Goal: Transaction & Acquisition: Obtain resource

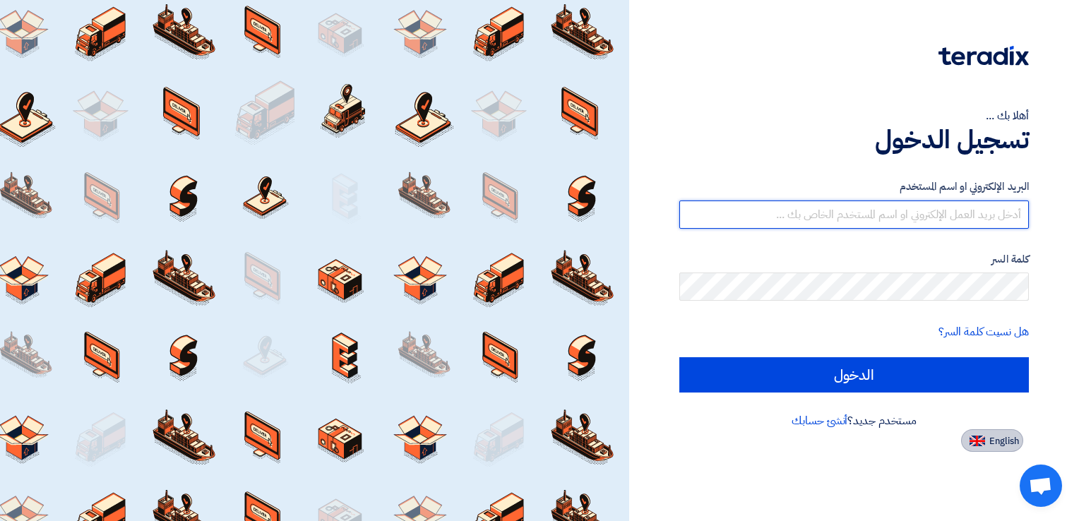
type input "[EMAIL_ADDRESS][DOMAIN_NAME]"
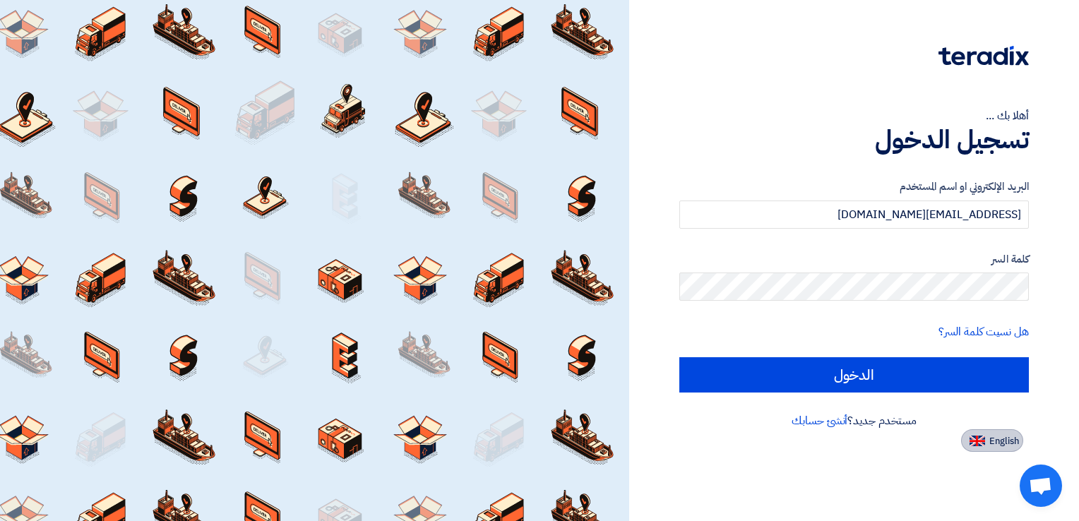
click at [1007, 442] on span "English" at bounding box center [1005, 442] width 30 height 10
type input "Sign in"
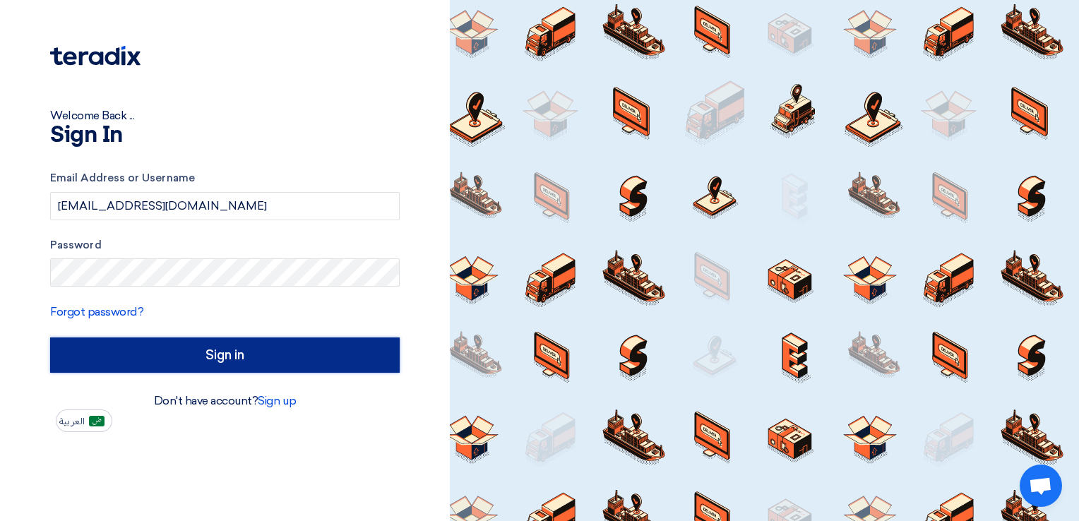
click at [153, 352] on input "Sign in" at bounding box center [225, 355] width 350 height 35
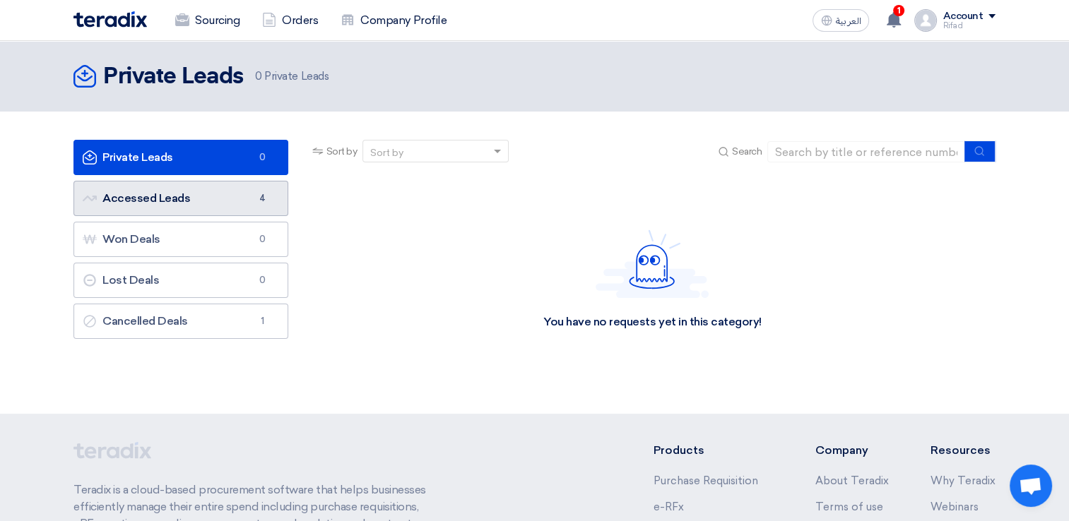
click at [212, 204] on link "Accessed Leads Accessed Leads 4" at bounding box center [180, 198] width 215 height 35
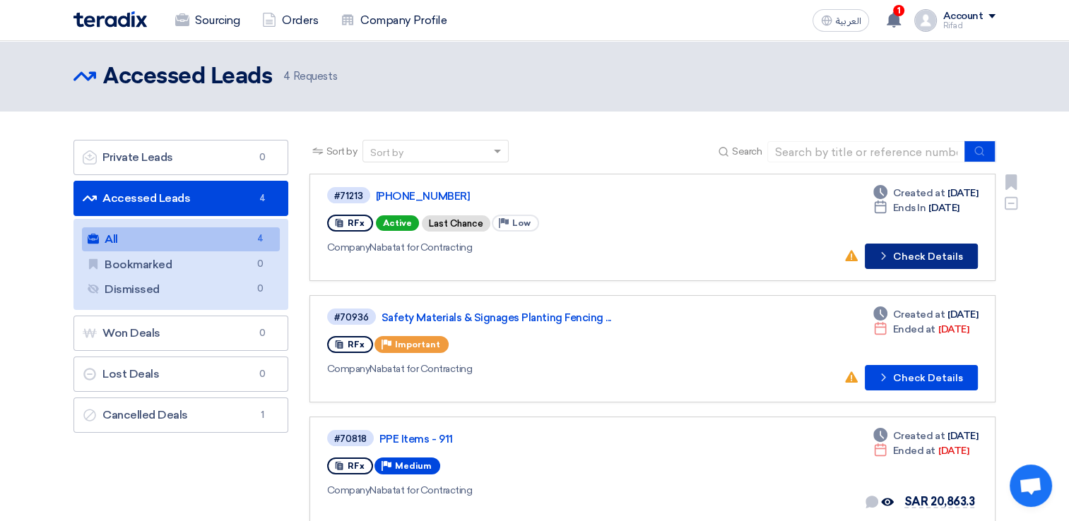
click at [918, 256] on button "Check details Check Details" at bounding box center [921, 256] width 113 height 25
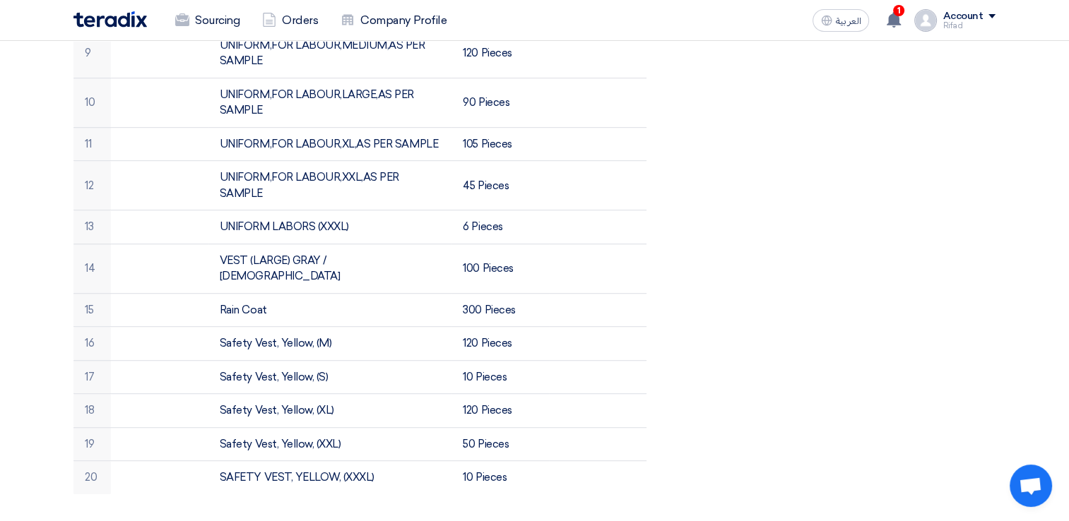
scroll to position [1130, 0]
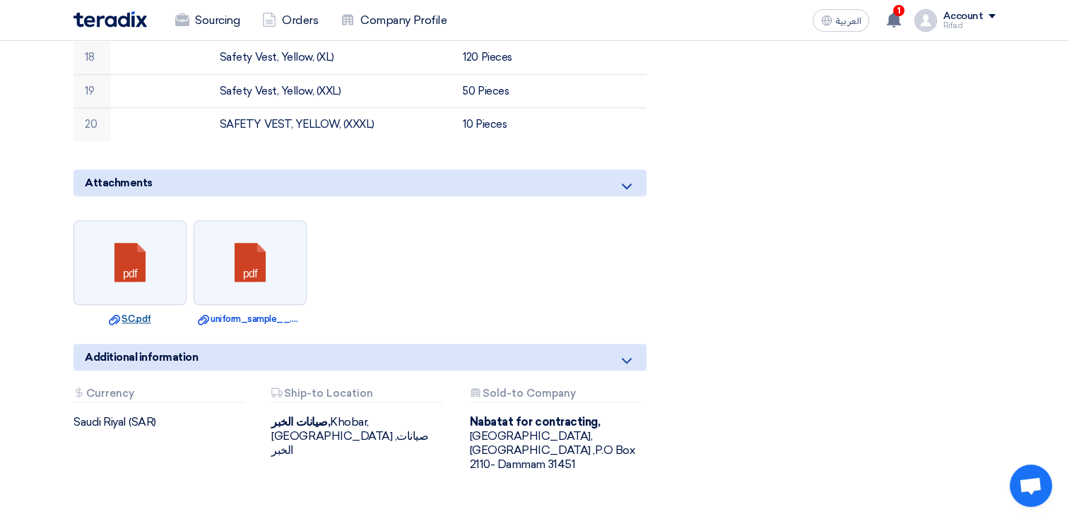
click at [143, 312] on link "Download file SC.pdf" at bounding box center [130, 319] width 105 height 14
click at [251, 312] on link "Download file uniform_sample__.pdf" at bounding box center [250, 319] width 105 height 14
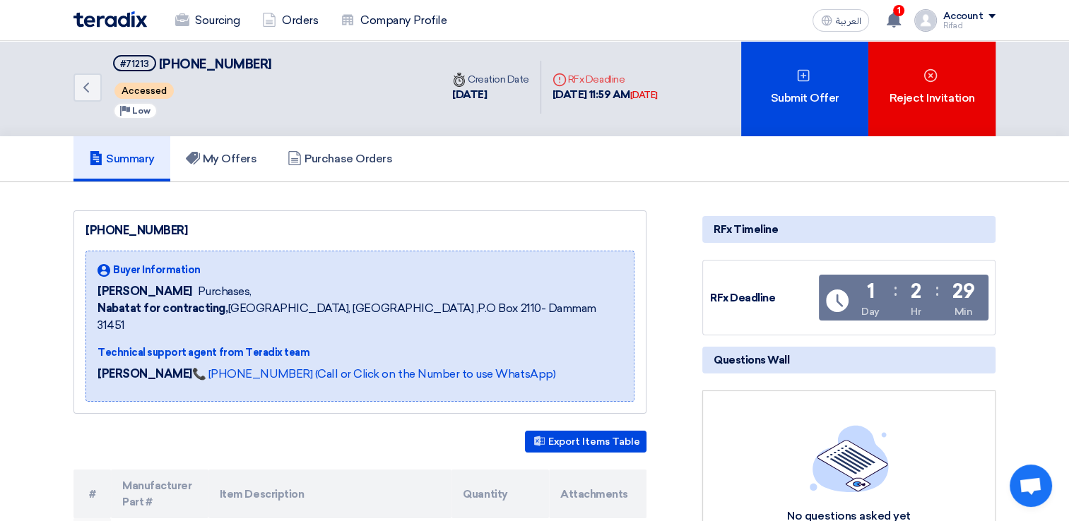
scroll to position [0, 0]
